Goal: Information Seeking & Learning: Learn about a topic

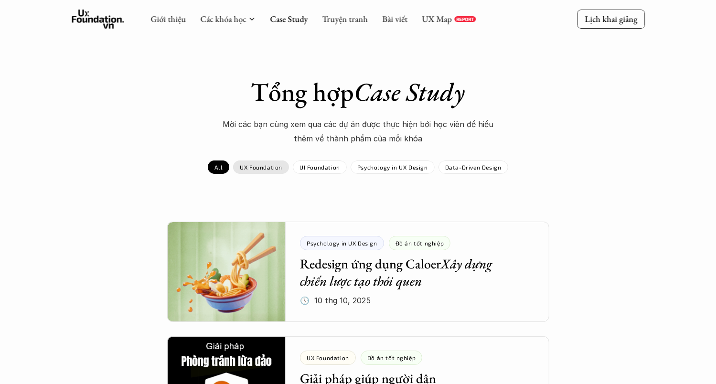
click at [279, 168] on p "UX Foundation" at bounding box center [261, 167] width 43 height 7
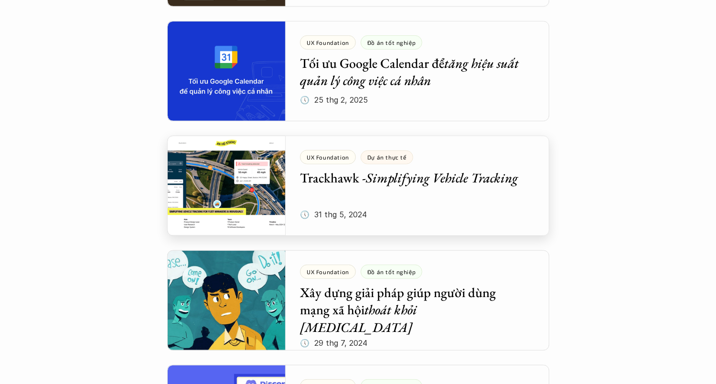
scroll to position [239, 0]
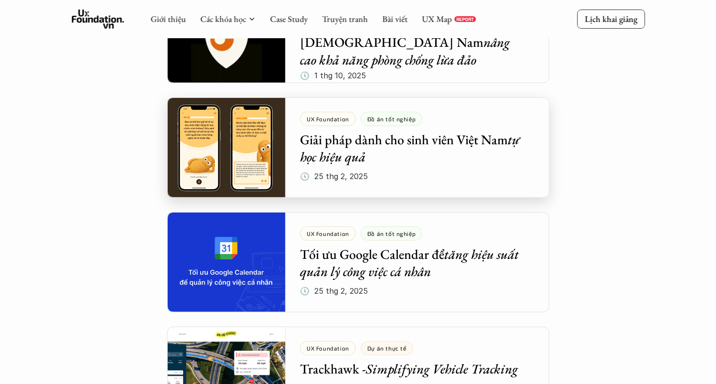
click at [395, 160] on div at bounding box center [358, 147] width 382 height 100
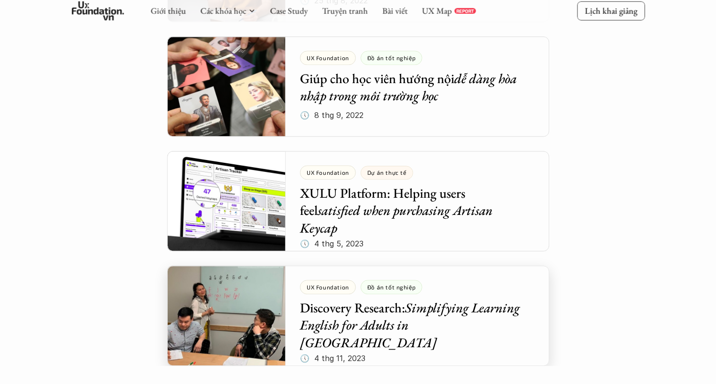
scroll to position [2246, 0]
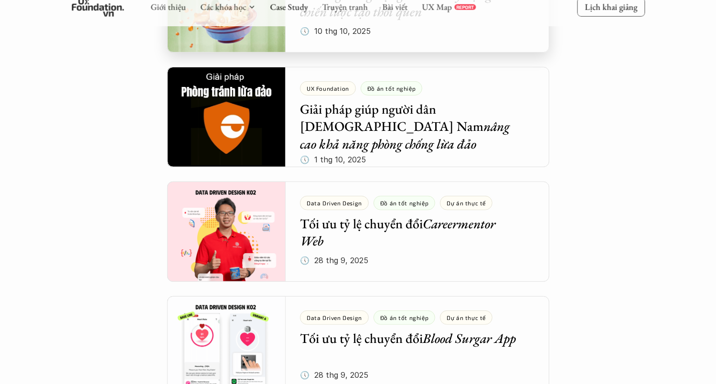
scroll to position [287, 0]
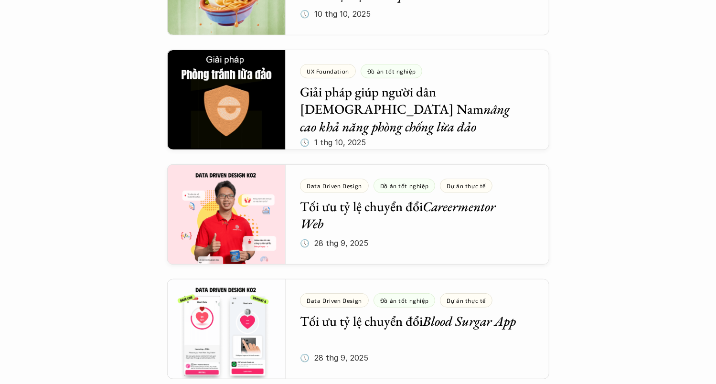
click at [322, 132] on div at bounding box center [358, 100] width 382 height 100
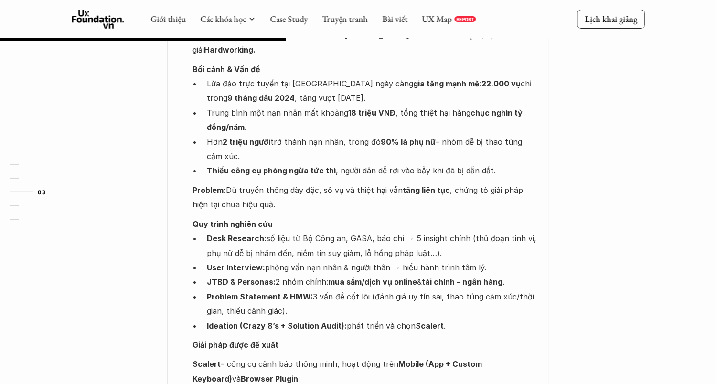
scroll to position [621, 0]
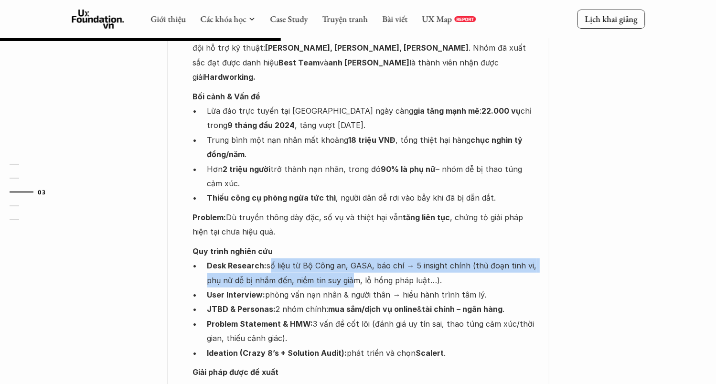
drag, startPoint x: 269, startPoint y: 220, endPoint x: 348, endPoint y: 231, distance: 80.5
click at [348, 259] on p "Desk Research: số liệu từ Bộ Công an, GASA, báo chí → 5 insight chính (thủ đoạn…" at bounding box center [373, 273] width 333 height 29
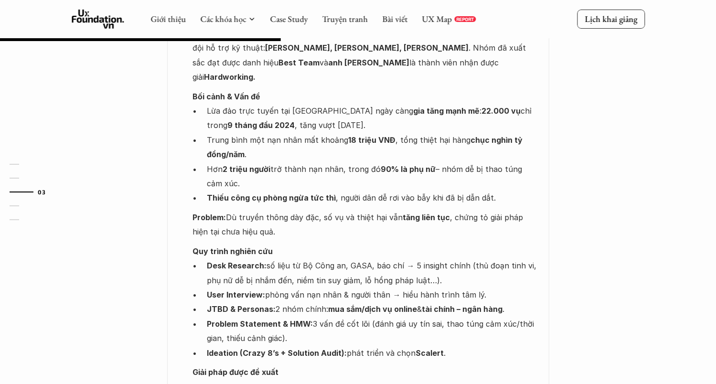
drag, startPoint x: 348, startPoint y: 231, endPoint x: 397, endPoint y: 245, distance: 50.7
click at [393, 288] on p "User Interview: phỏng vấn nạn nhân & người thân → hiểu hành trình tâm lý." at bounding box center [373, 295] width 333 height 14
drag, startPoint x: 434, startPoint y: 232, endPoint x: 260, endPoint y: 217, distance: 174.1
click at [260, 259] on p "Desk Research: số liệu từ Bộ Công an, GASA, báo chí → 5 insight chính (thủ đoạn…" at bounding box center [373, 273] width 333 height 29
drag, startPoint x: 260, startPoint y: 217, endPoint x: 327, endPoint y: 262, distance: 80.5
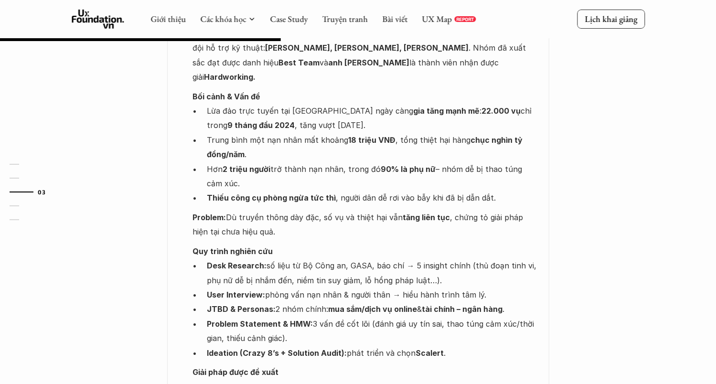
click at [327, 302] on p "JTBD & Personas: 2 nhóm chính: mua sắm/dịch vụ online & tài chính – ngân hàng ." at bounding box center [373, 309] width 333 height 14
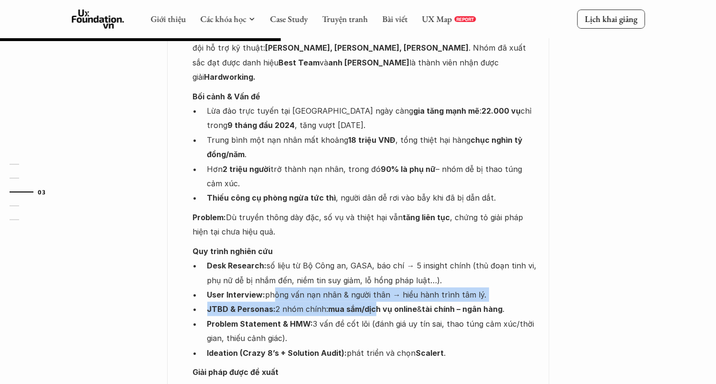
drag, startPoint x: 270, startPoint y: 250, endPoint x: 376, endPoint y: 257, distance: 106.8
click at [376, 259] on ul "Desk Research: số liệu từ Bộ Công an, GASA, báo chí → 5 insight chính (thủ đoạn…" at bounding box center [366, 310] width 347 height 102
drag, startPoint x: 376, startPoint y: 257, endPoint x: 439, endPoint y: 242, distance: 64.7
click at [422, 288] on p "User Interview: phỏng vấn nạn nhân & người thân → hiểu hành trình tâm lý." at bounding box center [373, 295] width 333 height 14
drag, startPoint x: 501, startPoint y: 239, endPoint x: 478, endPoint y: 248, distance: 24.1
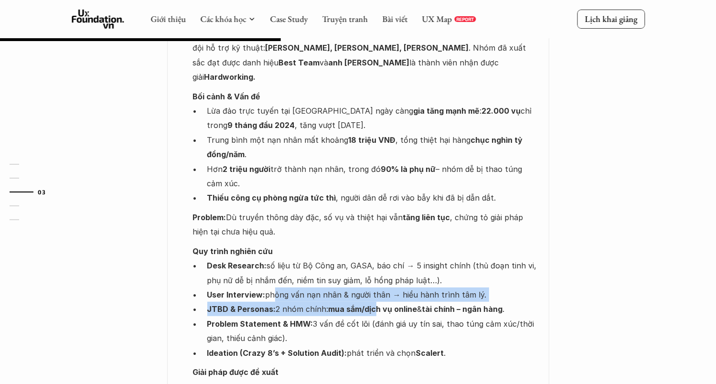
click at [478, 259] on ul "Desk Research: số liệu từ Bộ Công an, GASA, báo chí → 5 insight chính (thủ đoạn…" at bounding box center [366, 310] width 347 height 102
drag, startPoint x: 478, startPoint y: 248, endPoint x: 420, endPoint y: 250, distance: 58.3
click at [421, 288] on p "User Interview: phỏng vấn nạn nhân & người thân → hiểu hành trình tâm lý." at bounding box center [373, 295] width 333 height 14
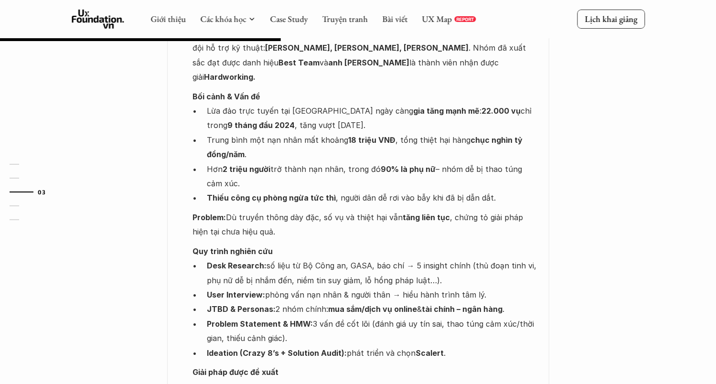
drag, startPoint x: 420, startPoint y: 250, endPoint x: 344, endPoint y: 258, distance: 76.4
click at [347, 288] on p "User Interview: phỏng vấn nạn nhân & người thân → hiểu hành trình tâm lý." at bounding box center [373, 295] width 333 height 14
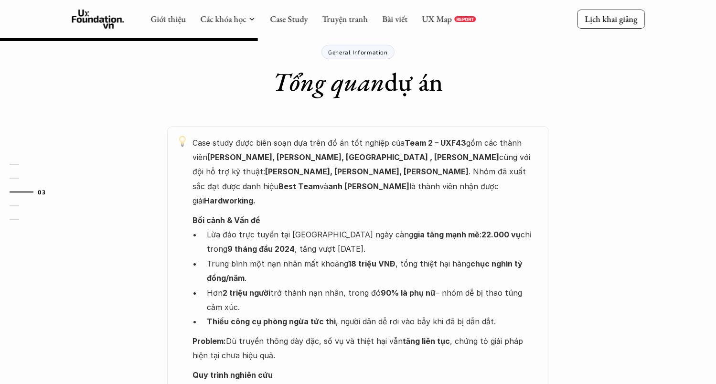
scroll to position [478, 0]
